Goal: Task Accomplishment & Management: Manage account settings

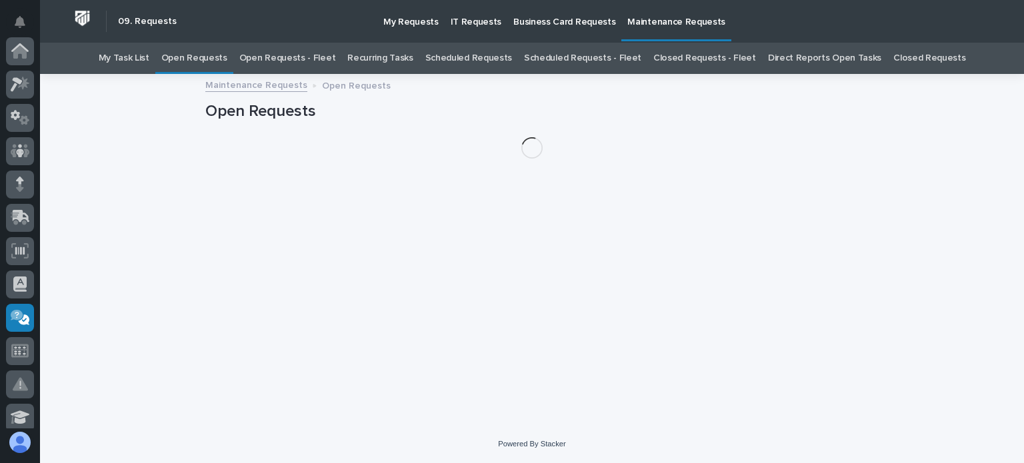
scroll to position [267, 0]
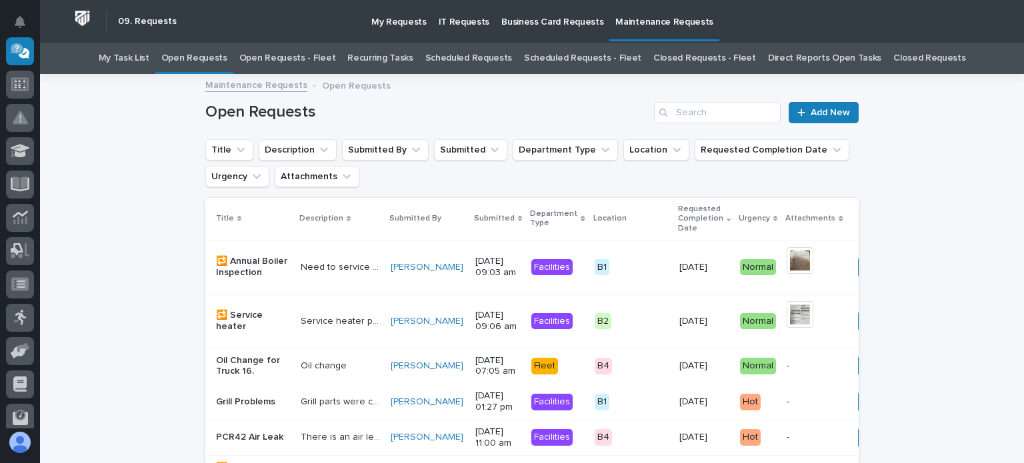
click at [319, 59] on link "Open Requests - Fleet" at bounding box center [287, 58] width 97 height 31
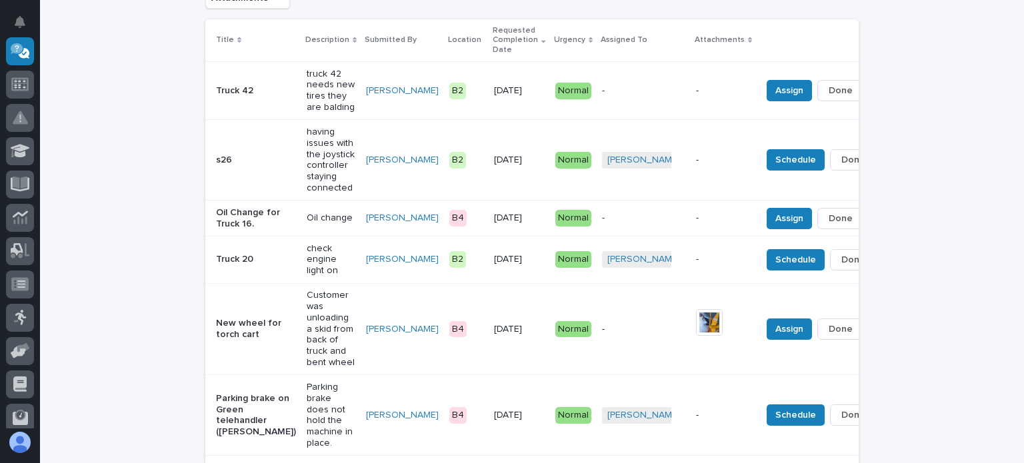
scroll to position [200, 0]
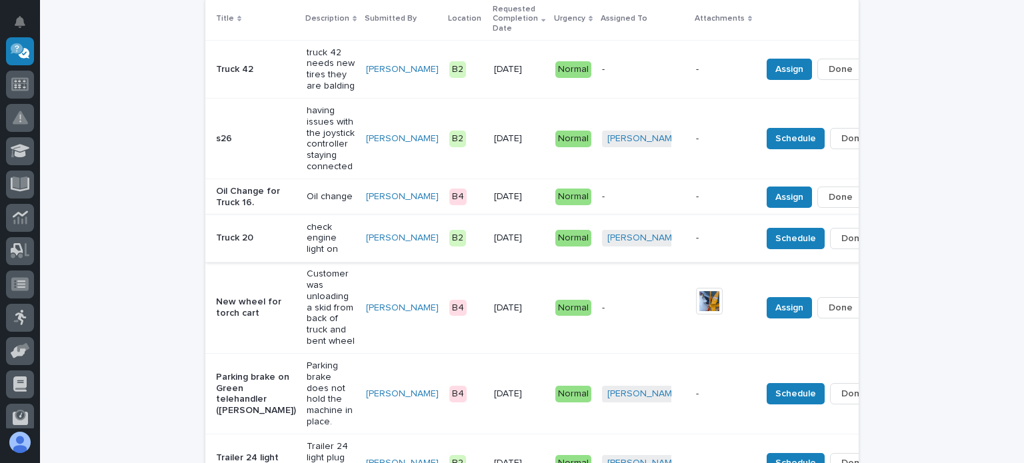
click at [841, 243] on span "Done" at bounding box center [853, 239] width 24 height 16
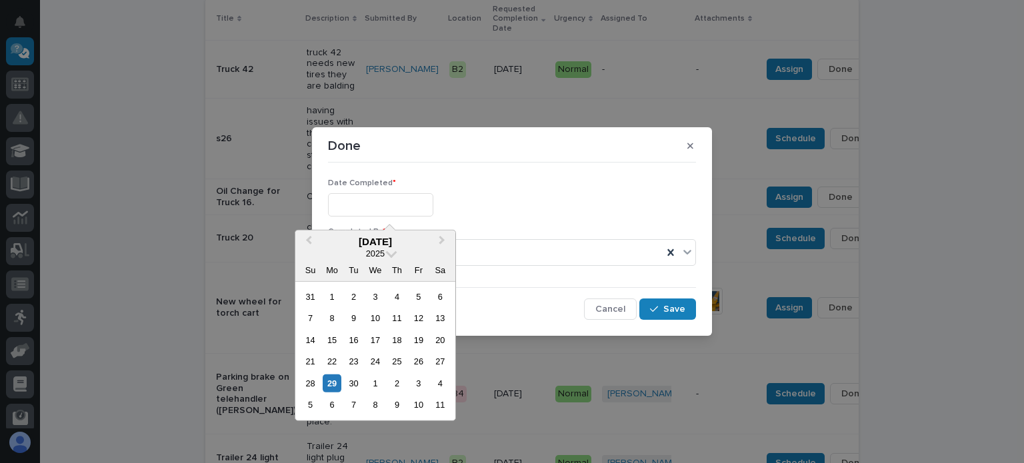
click at [349, 205] on input "text" at bounding box center [380, 204] width 105 height 23
click at [395, 359] on div "25" at bounding box center [397, 362] width 18 height 18
type input "**********"
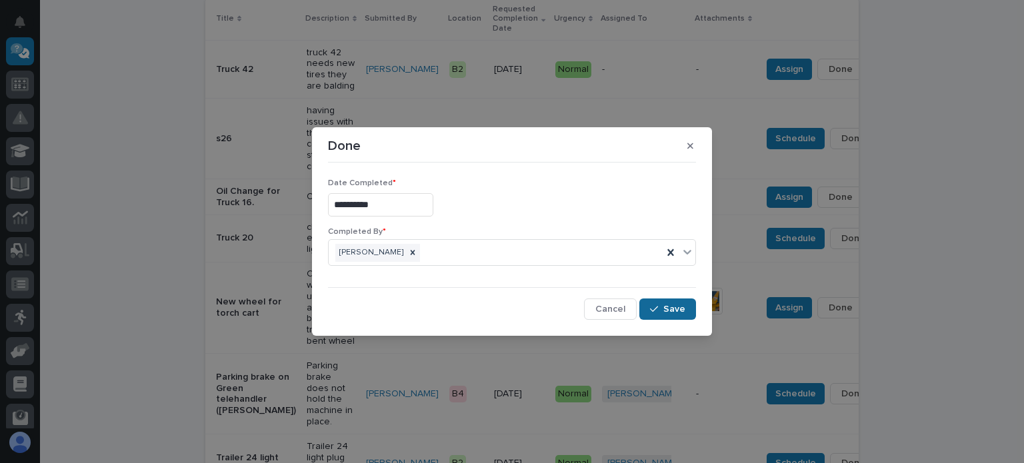
click at [672, 301] on button "Save" at bounding box center [667, 309] width 57 height 21
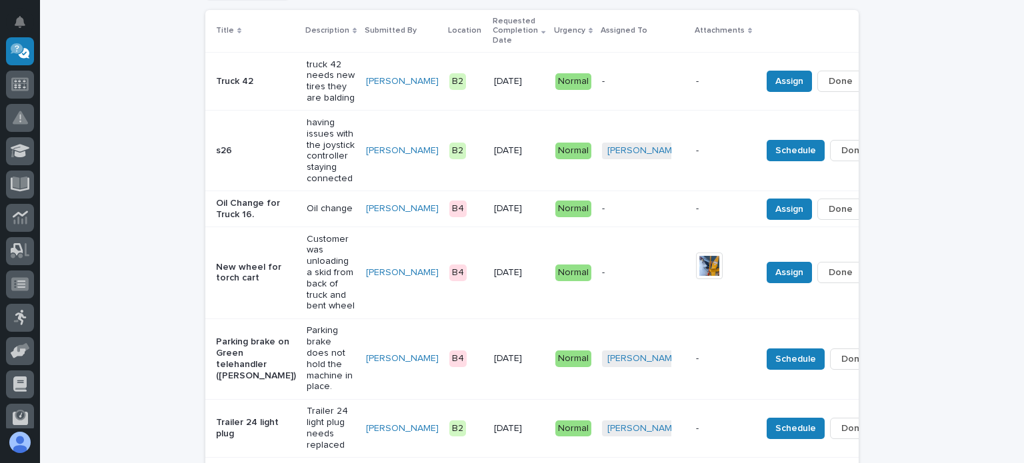
scroll to position [211, 0]
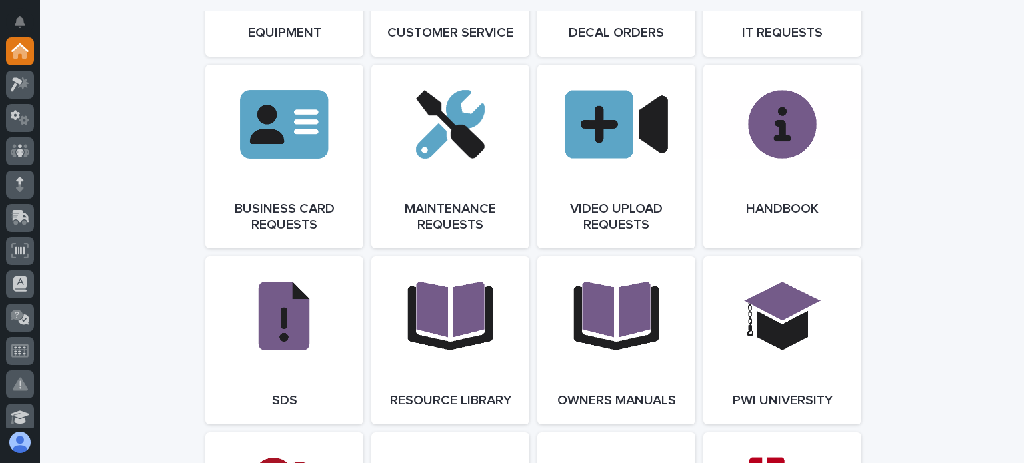
scroll to position [2267, 0]
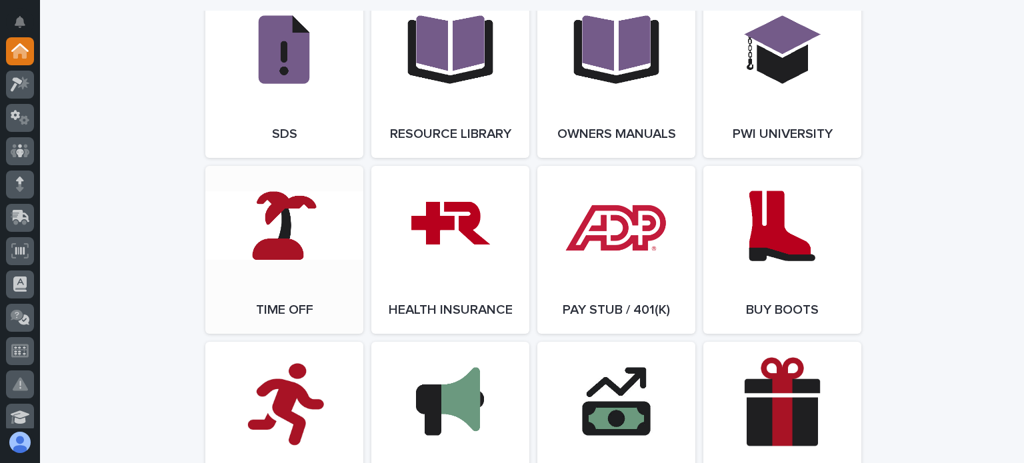
click at [293, 281] on link "Open Link" at bounding box center [284, 250] width 158 height 168
click at [300, 315] on link "Open Link" at bounding box center [284, 250] width 158 height 168
